Goal: Task Accomplishment & Management: Use online tool/utility

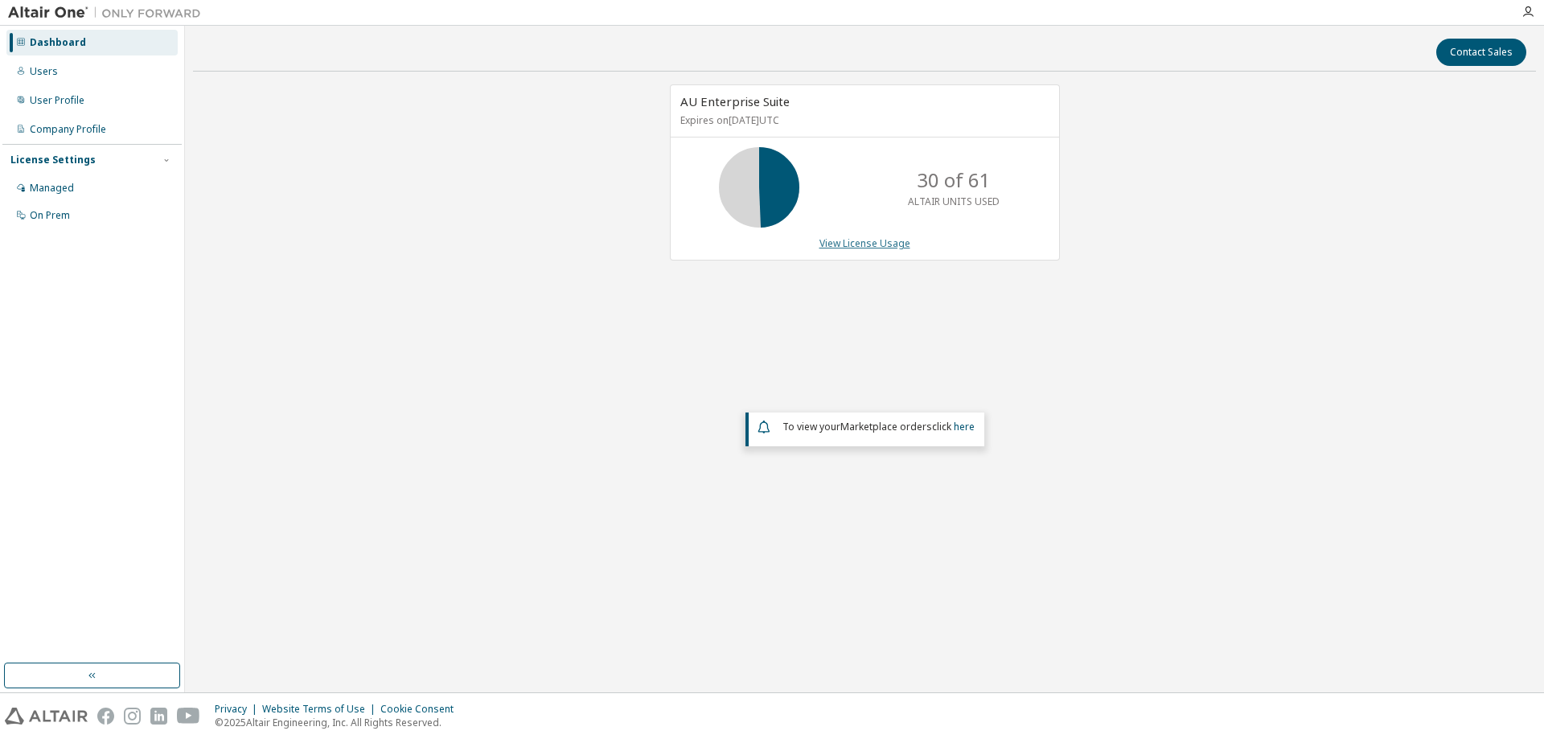
click at [856, 244] on link "View License Usage" at bounding box center [864, 243] width 91 height 14
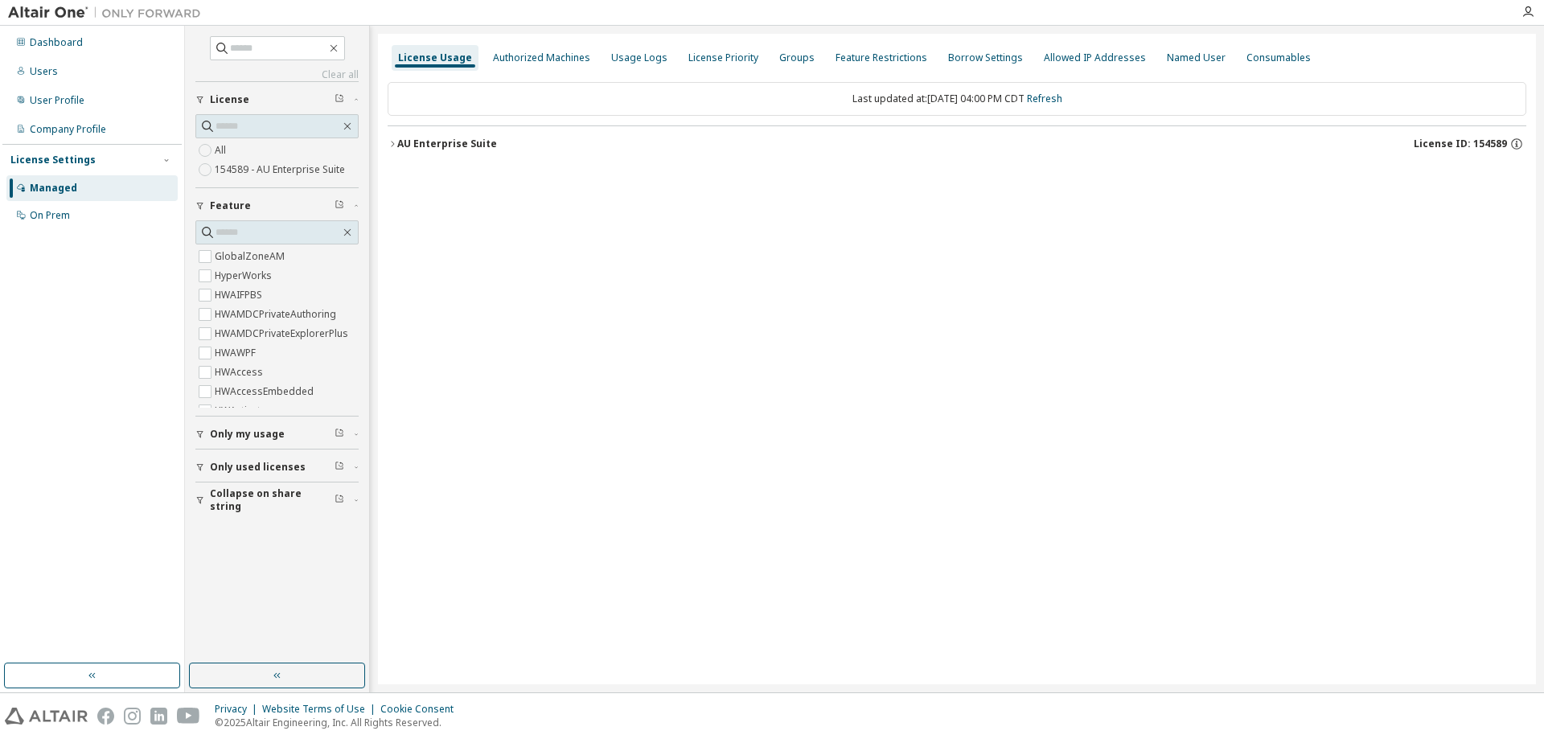
click at [396, 141] on icon "button" at bounding box center [393, 144] width 10 height 10
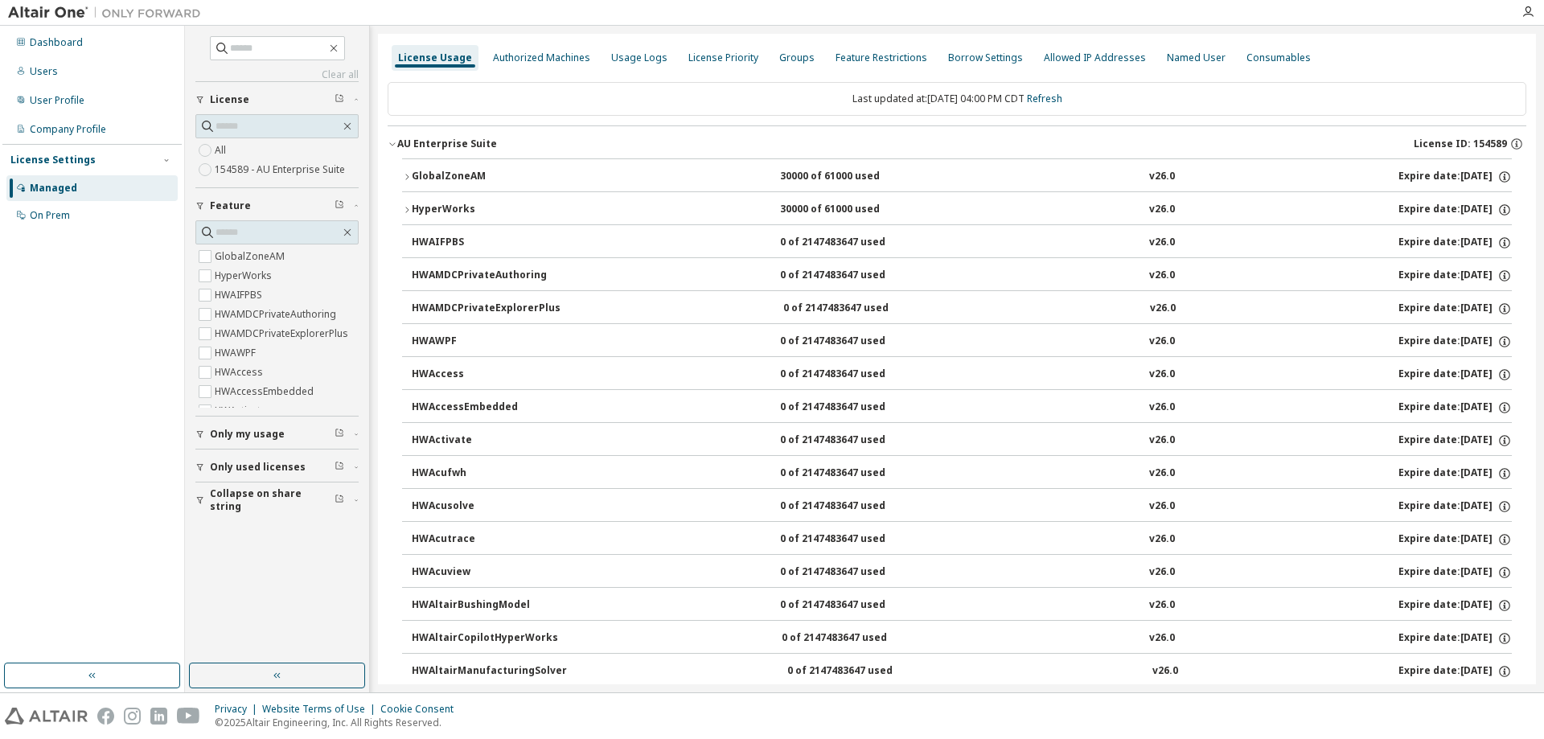
click at [406, 174] on icon "button" at bounding box center [407, 177] width 10 height 10
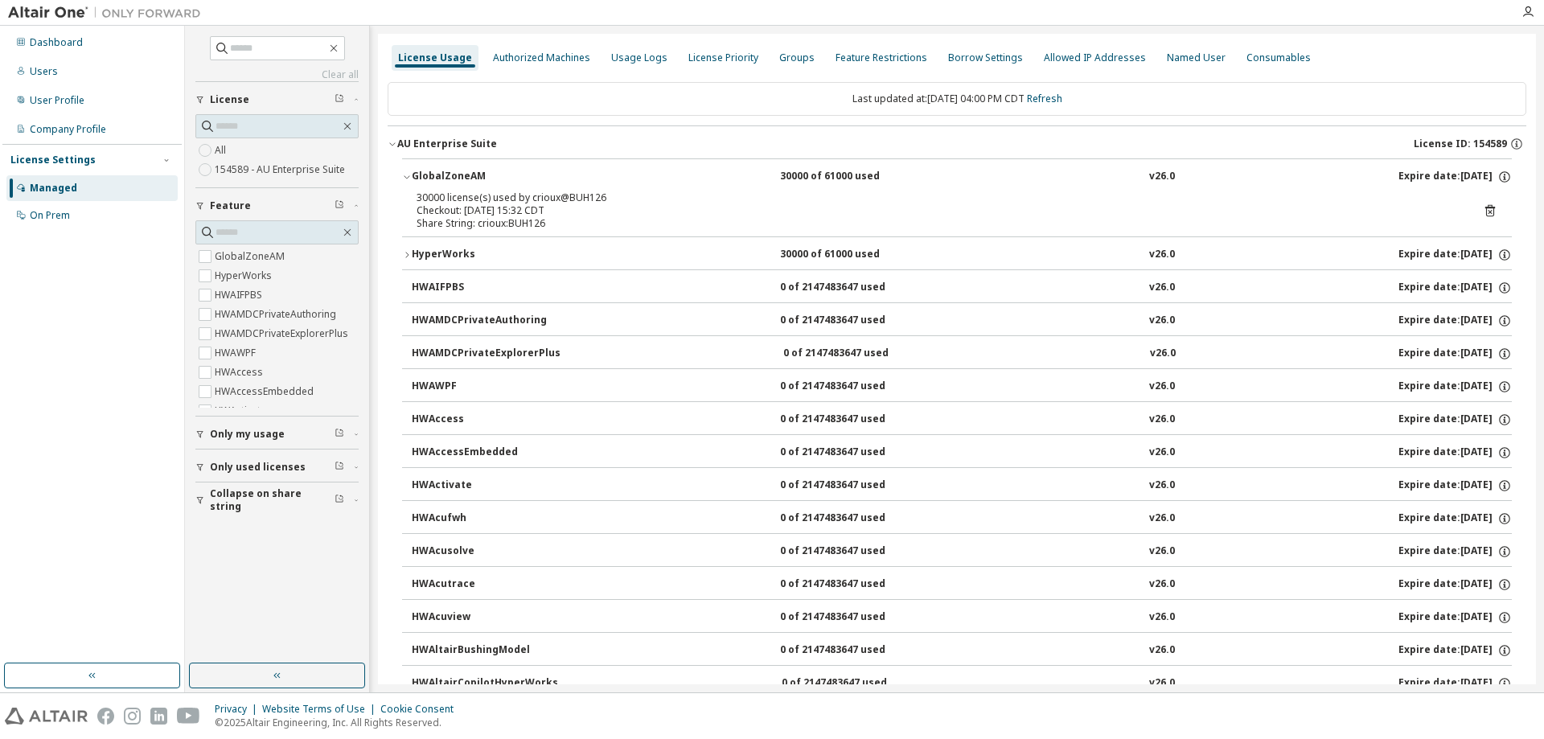
click at [413, 252] on div "HyperWorks" at bounding box center [484, 255] width 145 height 14
